Goal: Answer question/provide support

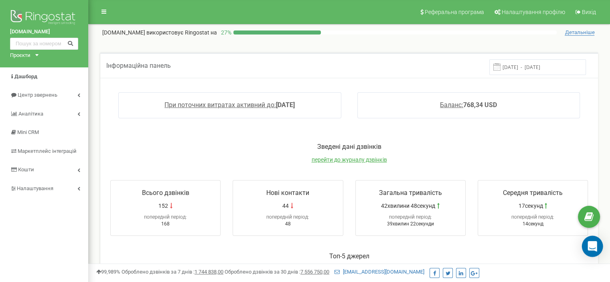
click at [596, 249] on icon "Open Intercom Messenger" at bounding box center [592, 246] width 10 height 10
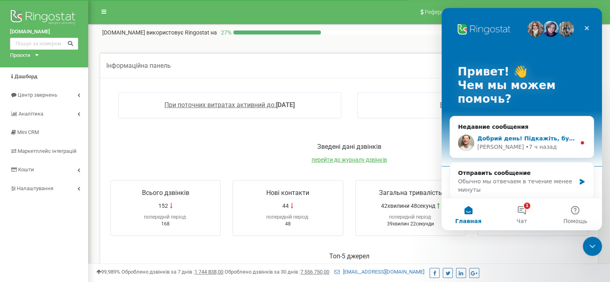
click at [545, 146] on div "[PERSON_NAME] • 7 ч назад" at bounding box center [526, 147] width 99 height 8
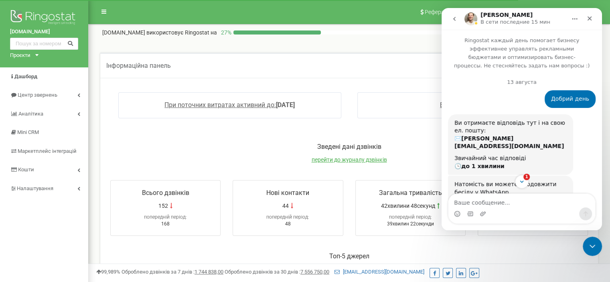
scroll to position [51, 0]
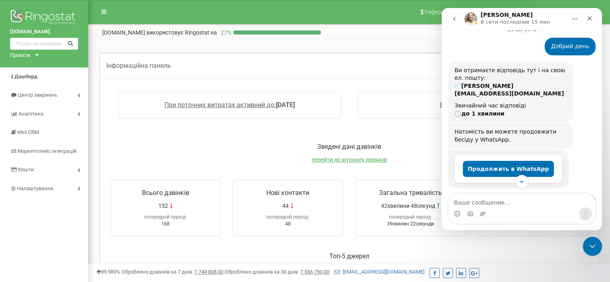
click at [487, 209] on div "Мессенджер Intercom" at bounding box center [521, 213] width 147 height 13
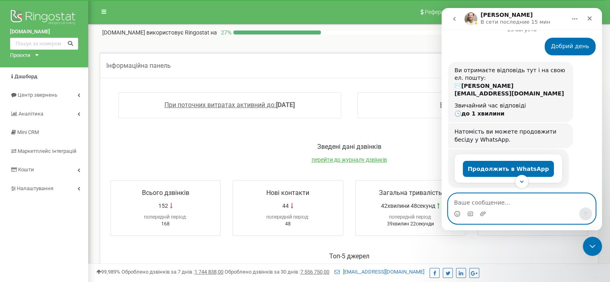
click at [492, 205] on textarea "Ваше сообщение..." at bounding box center [521, 201] width 147 height 14
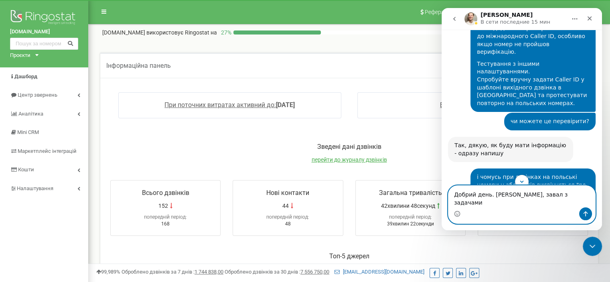
scroll to position [1094, 0]
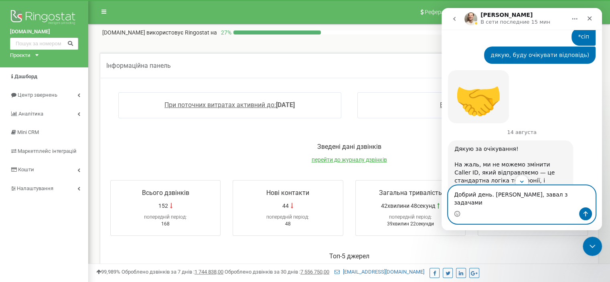
type textarea "Добрий день. [PERSON_NAME], завал з задачами"
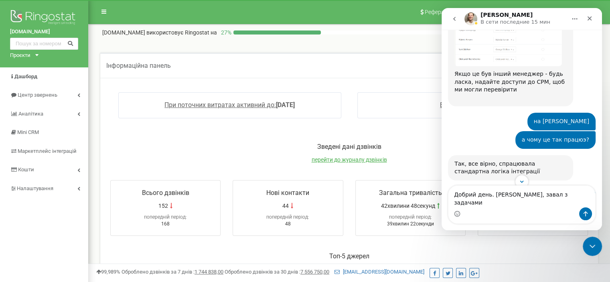
scroll to position [2156, 0]
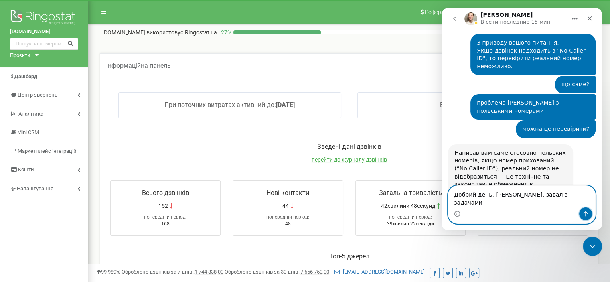
click at [585, 213] on icon "Отправить сообщение…" at bounding box center [585, 214] width 6 height 6
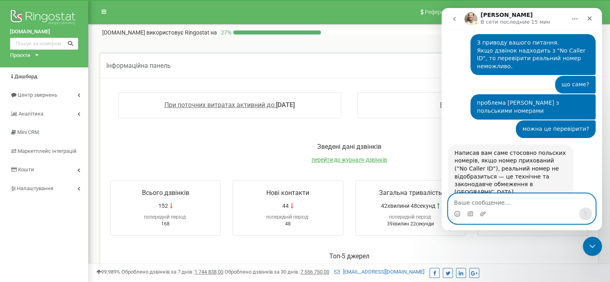
scroll to position [2180, 0]
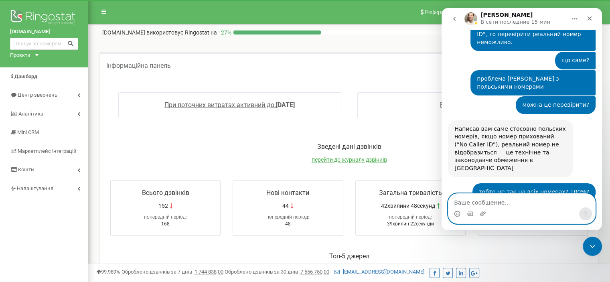
click at [537, 205] on textarea "Ваше сообщение..." at bounding box center [521, 201] width 147 height 14
type textarea "Секунду"
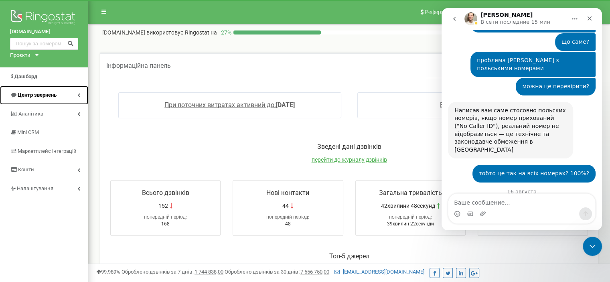
click at [24, 91] on link "Центр звернень" at bounding box center [44, 95] width 88 height 19
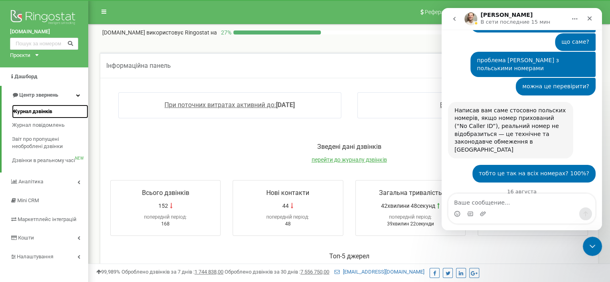
click at [32, 112] on span "Журнал дзвінків" at bounding box center [32, 112] width 40 height 8
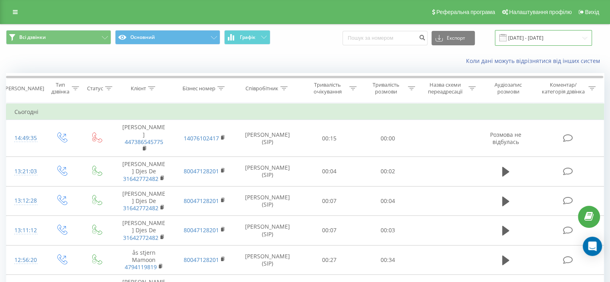
click at [529, 37] on input "20.07.2025 - 20.08.2025" at bounding box center [543, 38] width 97 height 16
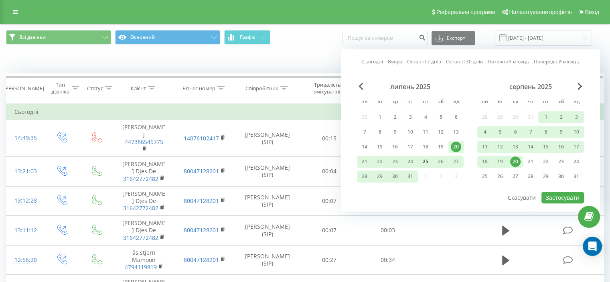
click at [424, 162] on div "25" at bounding box center [425, 161] width 10 height 10
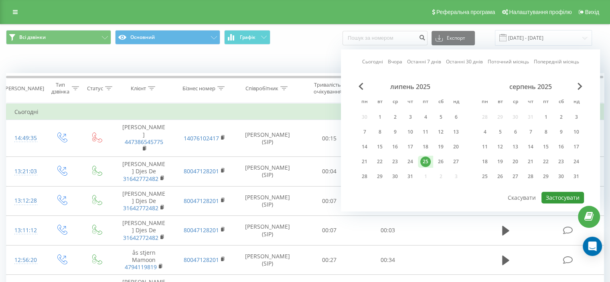
click at [565, 196] on button "Застосувати" at bounding box center [562, 198] width 43 height 12
type input "25.07.2025 - 25.07.2025"
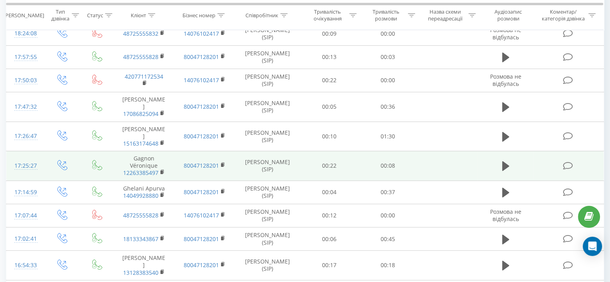
scroll to position [80, 0]
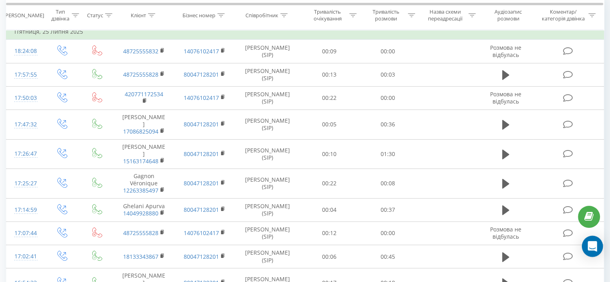
click at [590, 250] on icon "Open Intercom Messenger" at bounding box center [592, 246] width 10 height 10
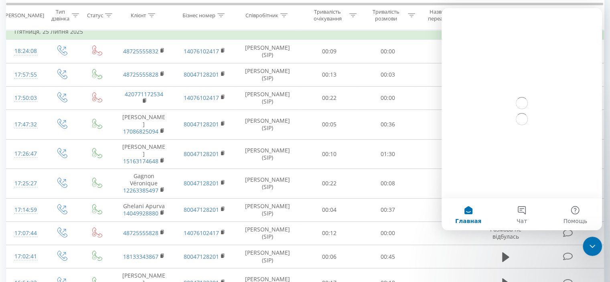
scroll to position [0, 0]
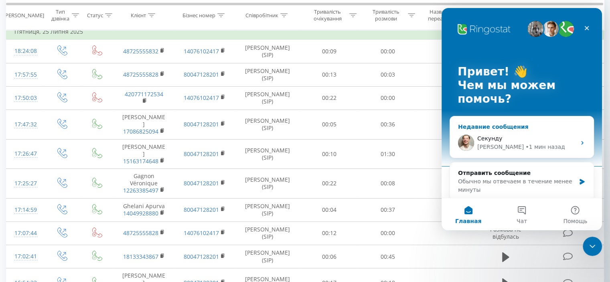
click at [525, 148] on div "• 1 мин назад" at bounding box center [544, 147] width 39 height 8
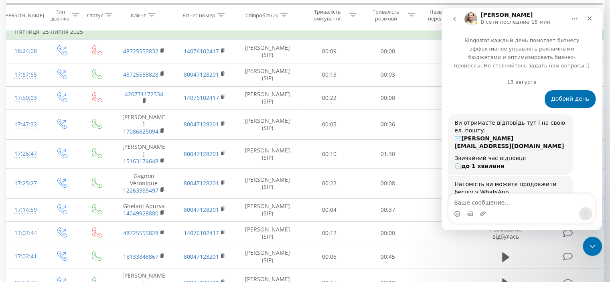
type textarea "+48 725 555 828"
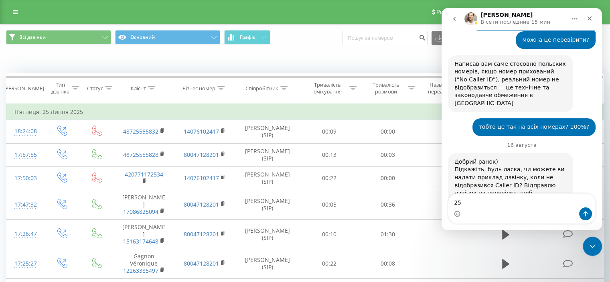
click at [477, 201] on textarea "25" at bounding box center [521, 201] width 147 height 14
type textarea "25 Липня"
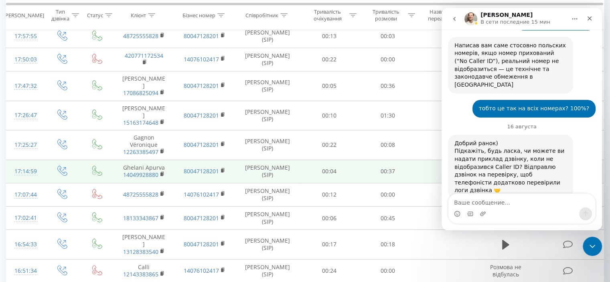
scroll to position [79, 0]
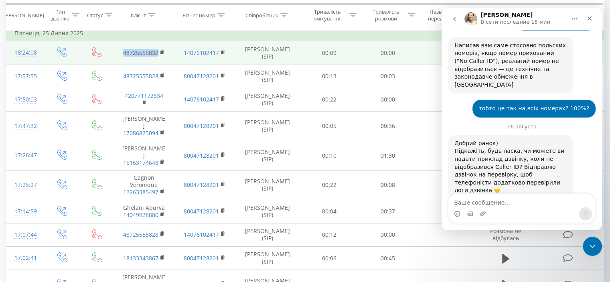
drag, startPoint x: 118, startPoint y: 54, endPoint x: 158, endPoint y: 51, distance: 39.9
click at [158, 51] on td "48725555832" at bounding box center [144, 52] width 61 height 23
click at [162, 52] on rect at bounding box center [161, 53] width 2 height 4
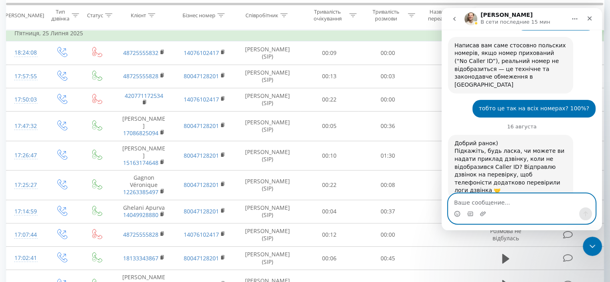
click at [488, 205] on textarea "Ваше сообщение..." at bounding box center [521, 201] width 147 height 14
paste textarea "48725555832"
type textarea "48725555832"
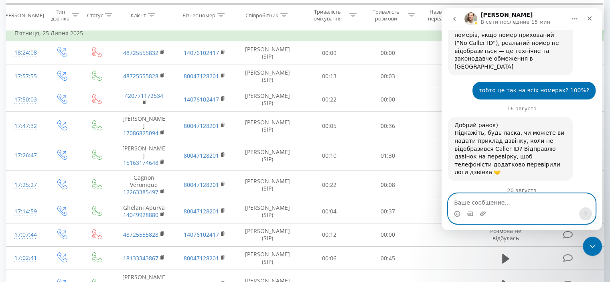
click at [501, 202] on textarea "Ваше сообщение..." at bounding box center [521, 201] width 147 height 14
type textarea "теж 25 липня"
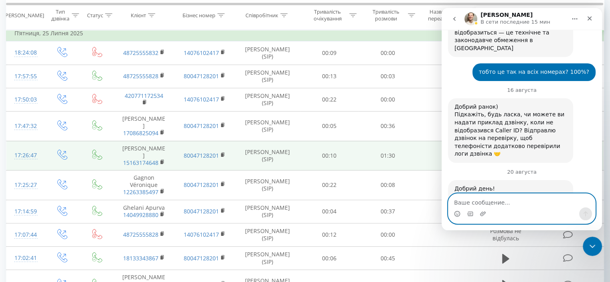
scroll to position [39, 0]
